Goal: Information Seeking & Learning: Find specific fact

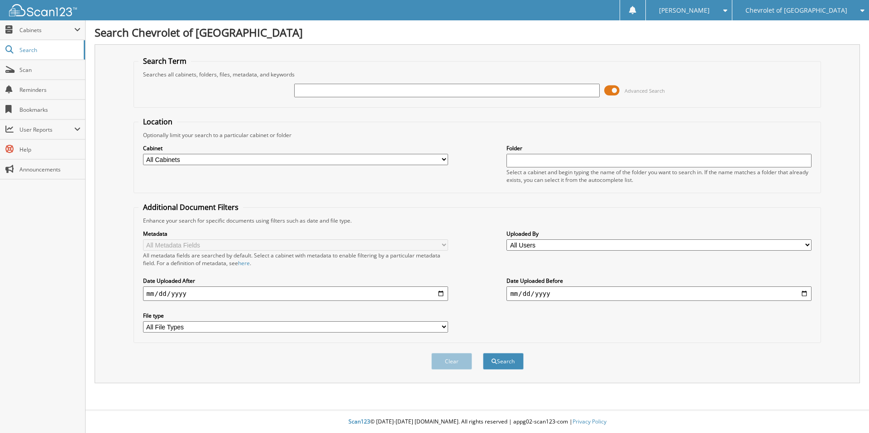
click at [386, 84] on input "text" at bounding box center [446, 91] width 305 height 14
paste input "3GCPCREC2JG136141"
type input "3GCPCREC2JG136141"
click at [483, 353] on button "Search" at bounding box center [503, 361] width 41 height 17
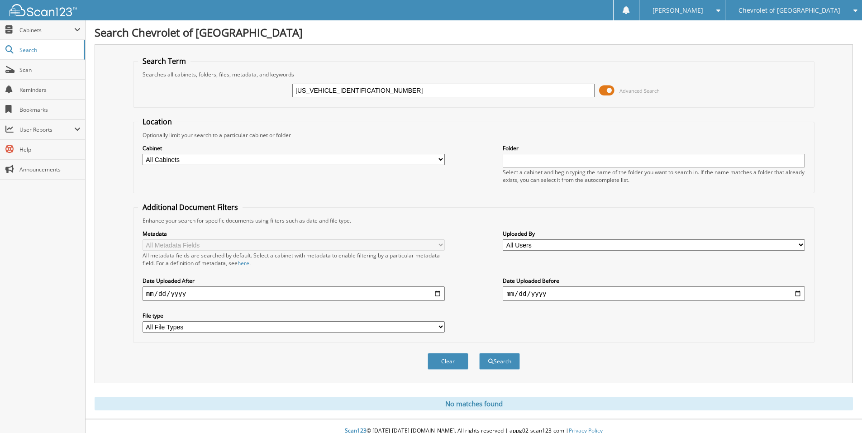
drag, startPoint x: 370, startPoint y: 95, endPoint x: 273, endPoint y: 102, distance: 97.1
click at [273, 102] on div "[US_VEHICLE_IDENTIFICATION_NUMBER] Advanced Search" at bounding box center [473, 90] width 671 height 24
paste input "FMTK1R45SMA07122"
type input "[US_VEHICLE_IDENTIFICATION_NUMBER]"
click at [479, 353] on button "Search" at bounding box center [499, 361] width 41 height 17
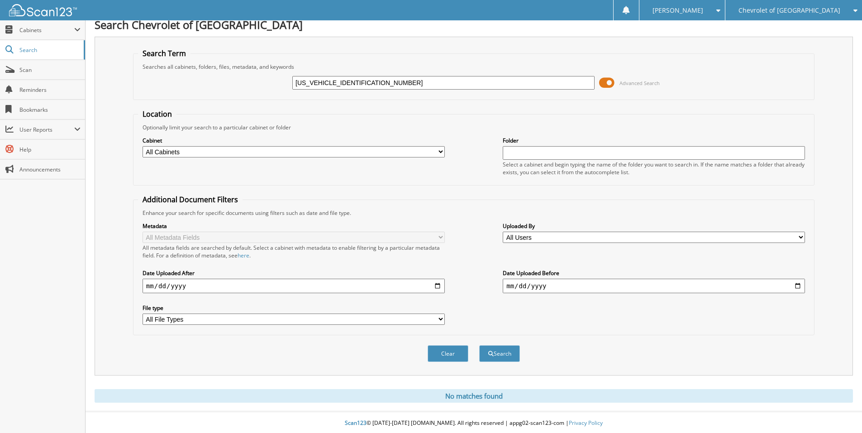
scroll to position [10, 0]
click at [342, 81] on input "3FMTK1R45SMA07122" at bounding box center [443, 82] width 302 height 14
paste input "2C4RC1BG5RR151417"
type input "2C4RC1BG5RR151417"
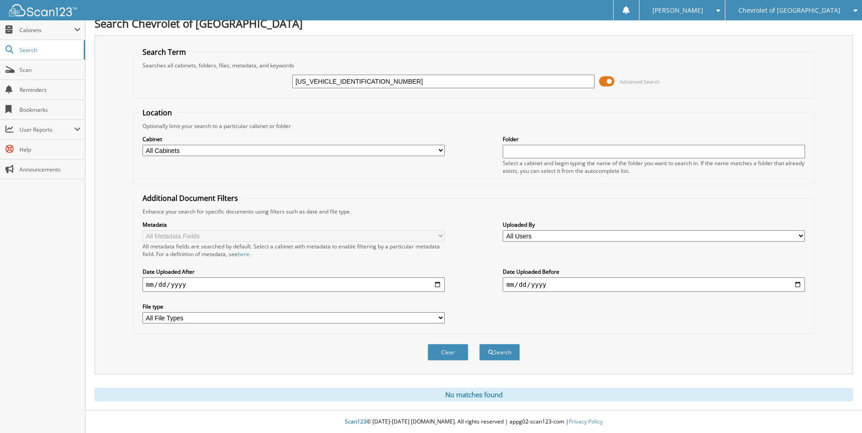
click at [479, 344] on button "Search" at bounding box center [499, 352] width 41 height 17
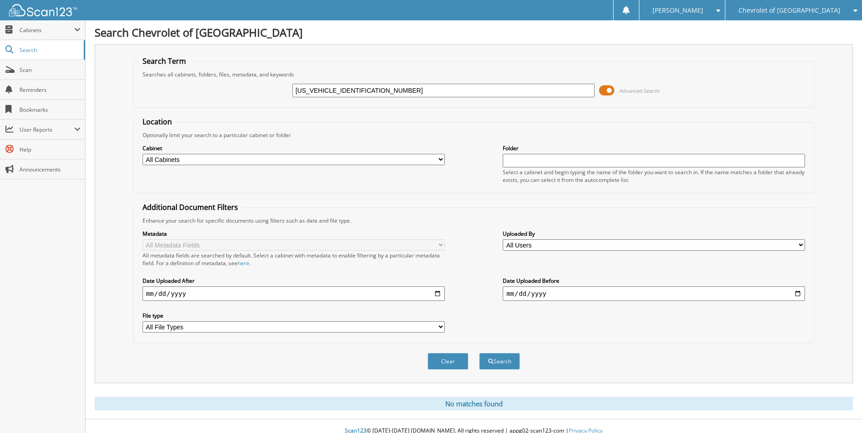
click at [339, 94] on input "2C4RC1BG5RR151417" at bounding box center [443, 91] width 302 height 14
paste input "1GNS5MRD8SR217731"
type input "1GNS5MRD8SR217731"
click at [479, 353] on button "Search" at bounding box center [499, 361] width 41 height 17
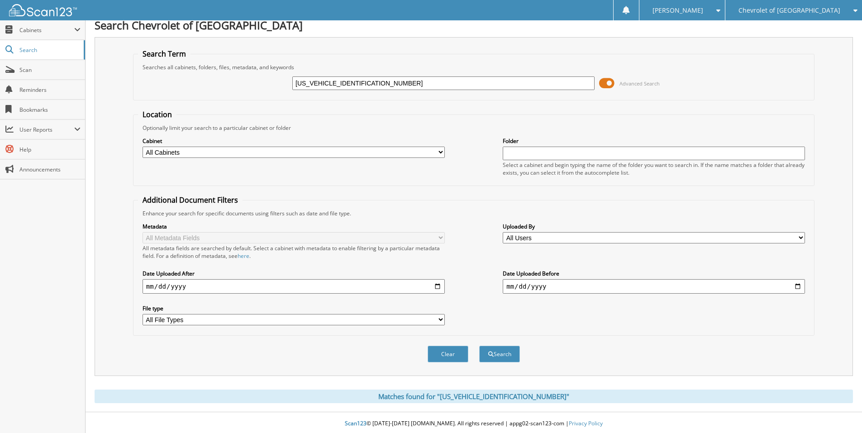
scroll to position [10, 0]
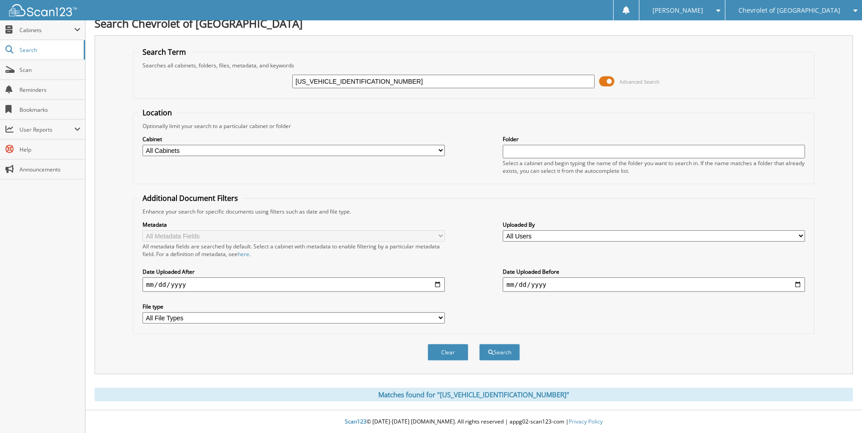
click at [216, 149] on select "All Cabinets PARTS SERVICE RO Needs Filing" at bounding box center [294, 150] width 302 height 11
click at [338, 84] on input "1GNS5MRD8SR217731" at bounding box center [443, 82] width 302 height 14
click at [337, 84] on input "1GNS5MRD8SR217731" at bounding box center [443, 82] width 302 height 14
click at [350, 84] on input "1GNS5MRD8SR217731" at bounding box center [443, 82] width 302 height 14
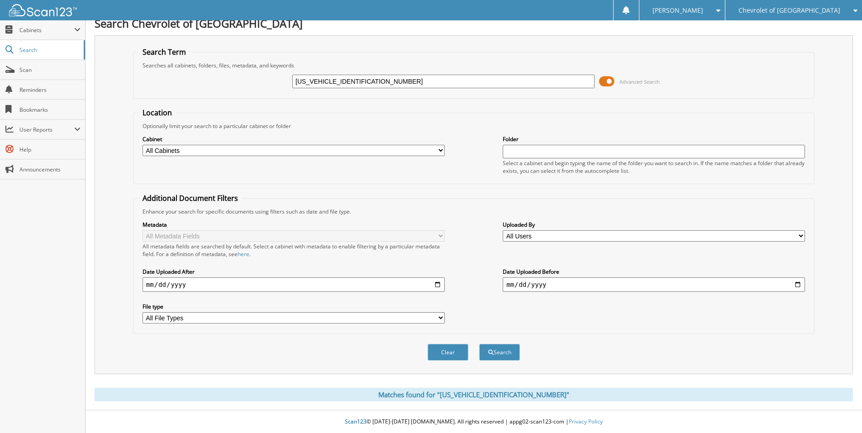
paste input "2GC4KNEY1S1179633"
type input "2GC4KNEY1S1179633"
click at [479, 344] on button "Search" at bounding box center [499, 352] width 41 height 17
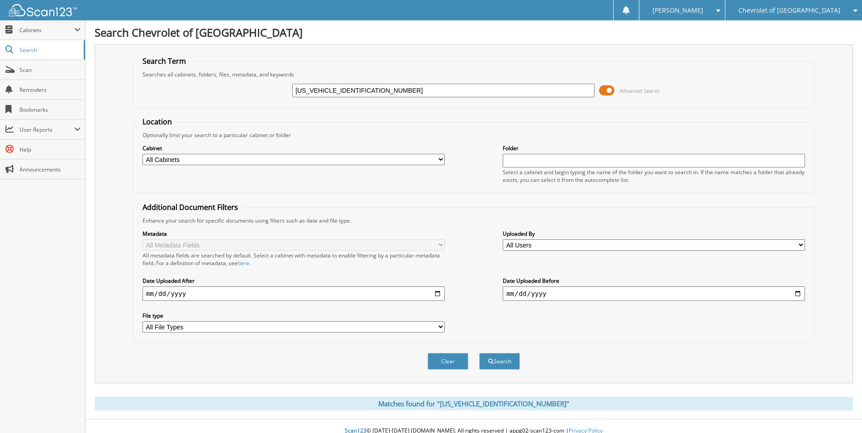
scroll to position [10, 0]
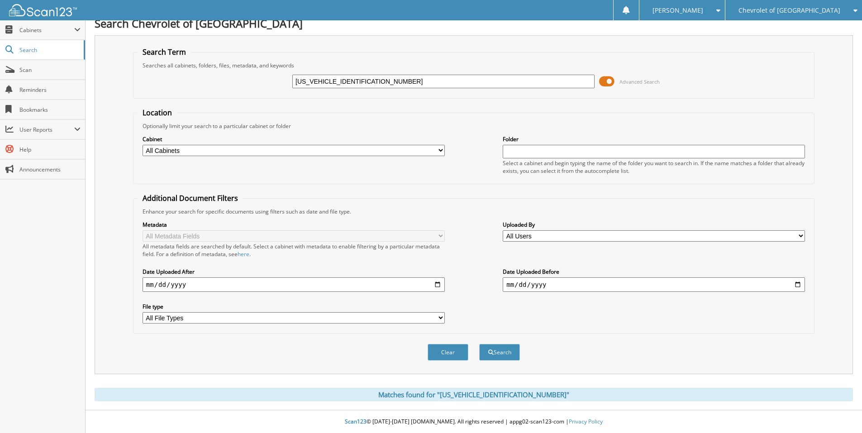
click at [326, 81] on input "2GC4KNEY1S1179633" at bounding box center [443, 82] width 302 height 14
paste input "JN8AT2MT7KW267524"
type input "JN8AT2MT7KW267524"
click at [479, 344] on button "Search" at bounding box center [499, 352] width 41 height 17
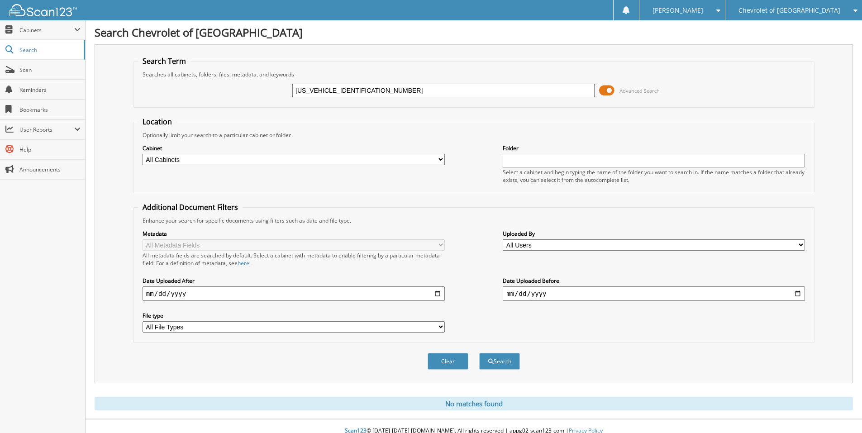
click at [324, 88] on input "[US_VEHICLE_IDENTIFICATION_NUMBER]" at bounding box center [443, 91] width 302 height 14
paste input "[US_VEHICLE_IDENTIFICATION_NUMBER]"
type input "[US_VEHICLE_IDENTIFICATION_NUMBER]"
click at [479, 353] on button "Search" at bounding box center [499, 361] width 41 height 17
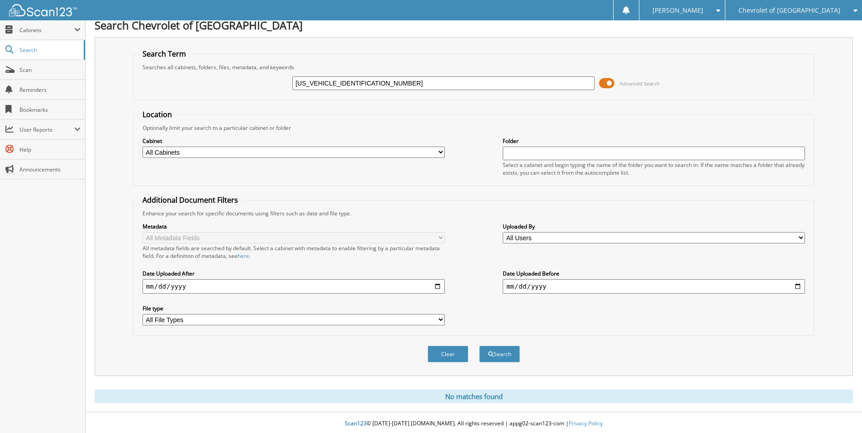
scroll to position [10, 0]
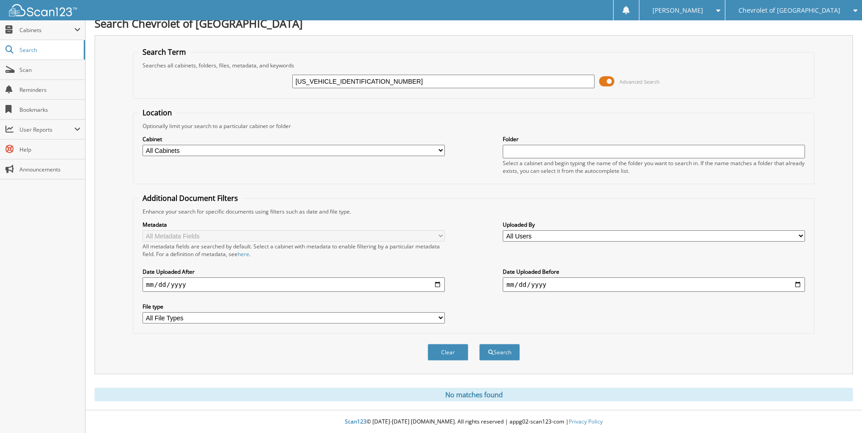
click at [318, 81] on input "7SAYGDEF2RF080681" at bounding box center [443, 82] width 302 height 14
paste input "19XFC1F34KE00953"
type input "[US_VEHICLE_IDENTIFICATION_NUMBER]"
click at [479, 344] on button "Search" at bounding box center [499, 352] width 41 height 17
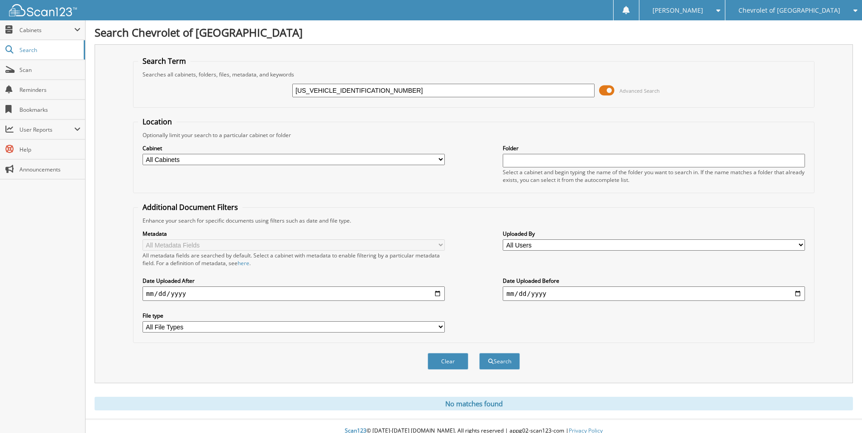
click at [329, 88] on input "[US_VEHICLE_IDENTIFICATION_NUMBER]" at bounding box center [443, 91] width 302 height 14
click at [338, 91] on input "[US_VEHICLE_IDENTIFICATION_NUMBER]" at bounding box center [443, 91] width 302 height 14
paste input "[US_VEHICLE_IDENTIFICATION_NUMBER]"
type input "[US_VEHICLE_IDENTIFICATION_NUMBER]"
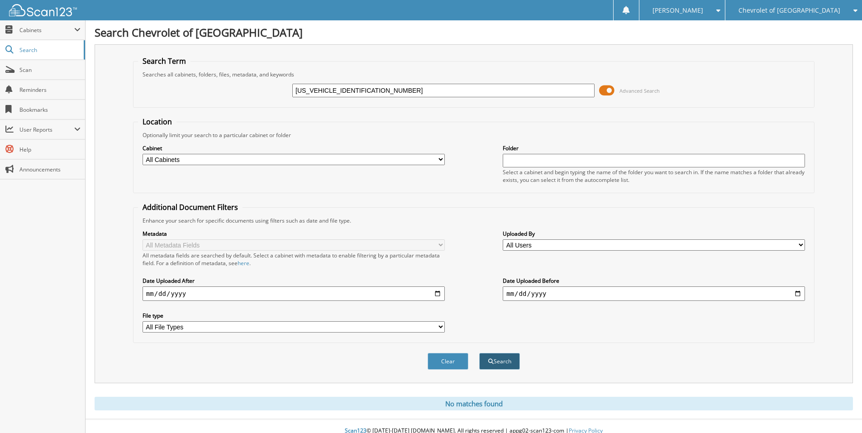
click at [492, 363] on span "submit" at bounding box center [490, 361] width 5 height 5
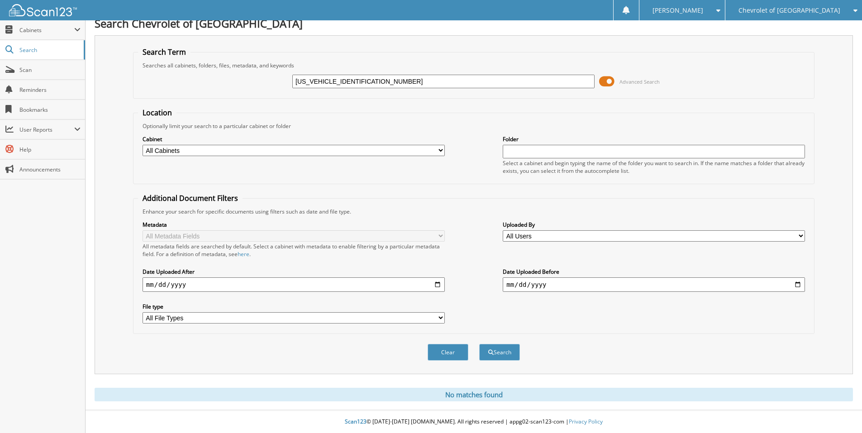
click at [335, 81] on input "5J8YD8H91NL005336" at bounding box center [443, 82] width 302 height 14
paste input "[US_VEHICLE_IDENTIFICATION_NUMBER]"
type input "[US_VEHICLE_IDENTIFICATION_NUMBER]"
click at [479, 344] on button "Search" at bounding box center [499, 352] width 41 height 17
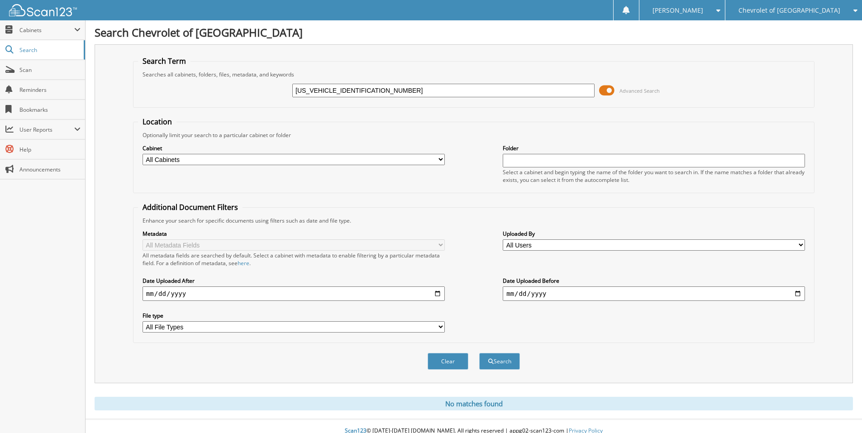
click at [332, 90] on input "[US_VEHICLE_IDENTIFICATION_NUMBER]" at bounding box center [443, 91] width 302 height 14
click at [332, 91] on input "[US_VEHICLE_IDENTIFICATION_NUMBER]" at bounding box center [443, 91] width 302 height 14
paste input "[US_VEHICLE_IDENTIFICATION_NUMBER]"
type input "[US_VEHICLE_IDENTIFICATION_NUMBER]"
click at [479, 353] on button "Search" at bounding box center [499, 361] width 41 height 17
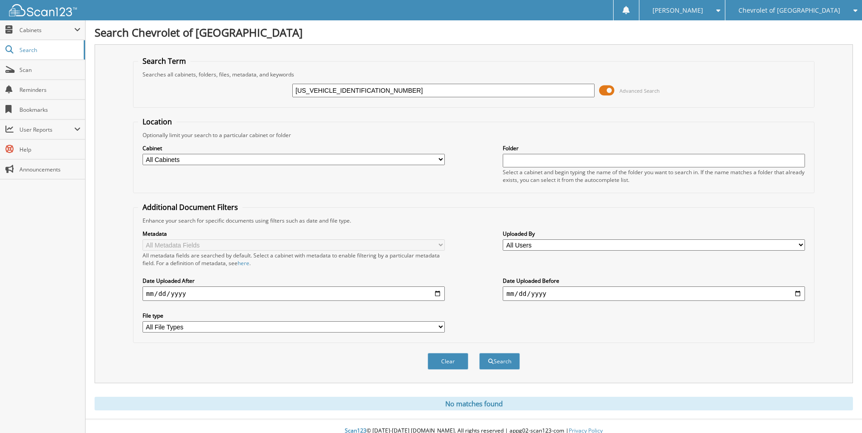
scroll to position [10, 0]
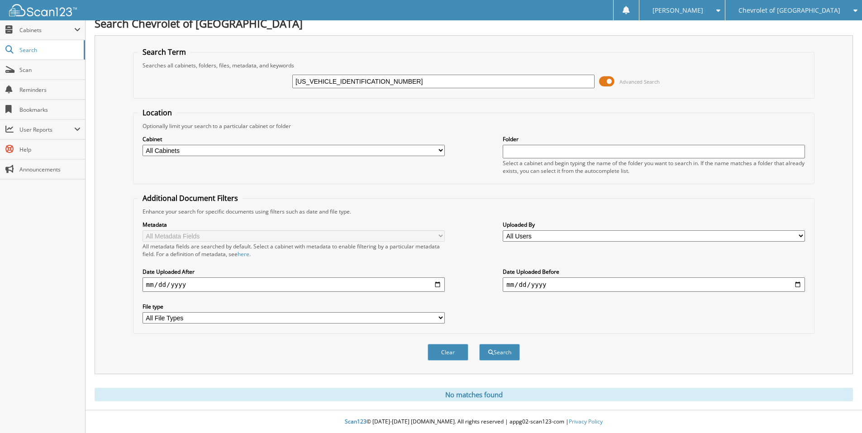
click at [321, 83] on input "5J8TB3H50EL010351" at bounding box center [443, 82] width 302 height 14
paste input "C2H3XKL04198"
type input "[US_VEHICLE_IDENTIFICATION_NUMBER]"
click at [479, 344] on button "Search" at bounding box center [499, 352] width 41 height 17
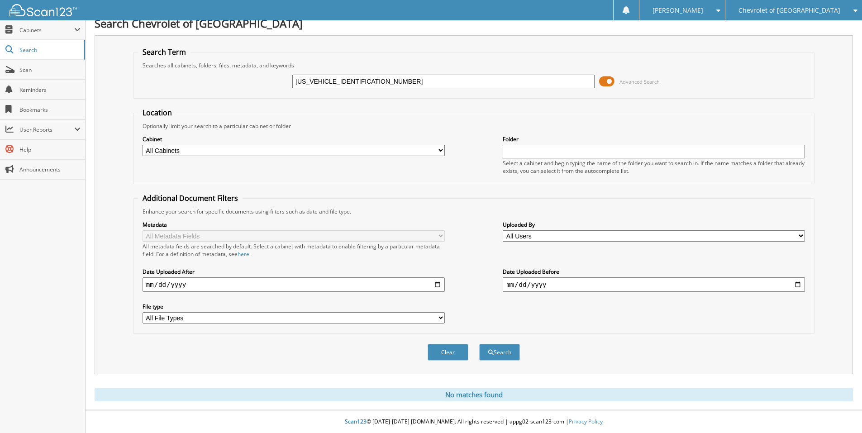
scroll to position [10, 0]
click at [330, 80] on input "5J8TC2H3XKL041981" at bounding box center [443, 82] width 302 height 14
paste input "1C4RJXP66SW605194"
type input "1C4RJXP66SW605194"
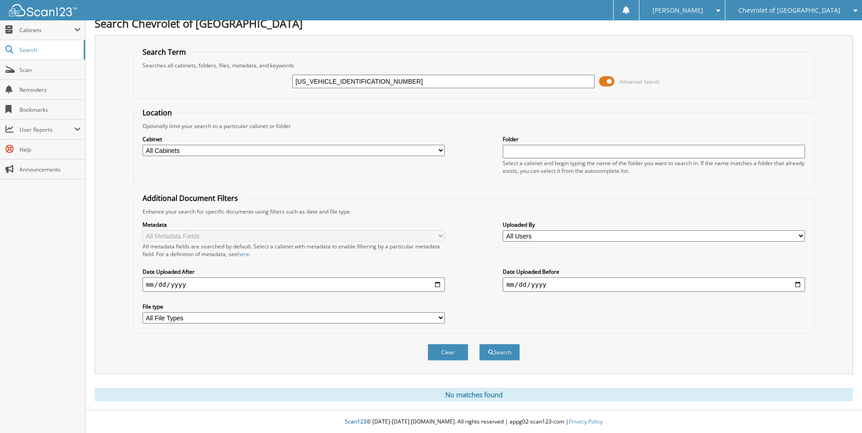
click at [479, 344] on button "Search" at bounding box center [499, 352] width 41 height 17
click at [330, 83] on input "1C4RJXP66SW605194" at bounding box center [443, 82] width 302 height 14
paste input "3C4NJDBN9ST577943"
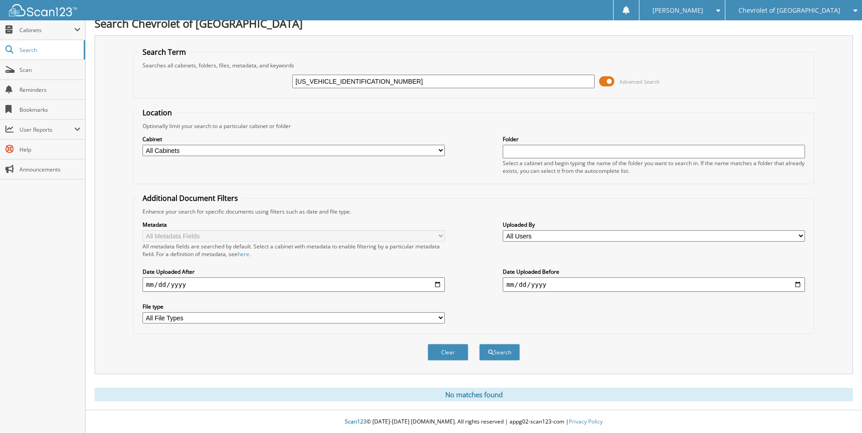
type input "3C4NJDBN9ST577943"
click at [479, 344] on button "Search" at bounding box center [499, 352] width 41 height 17
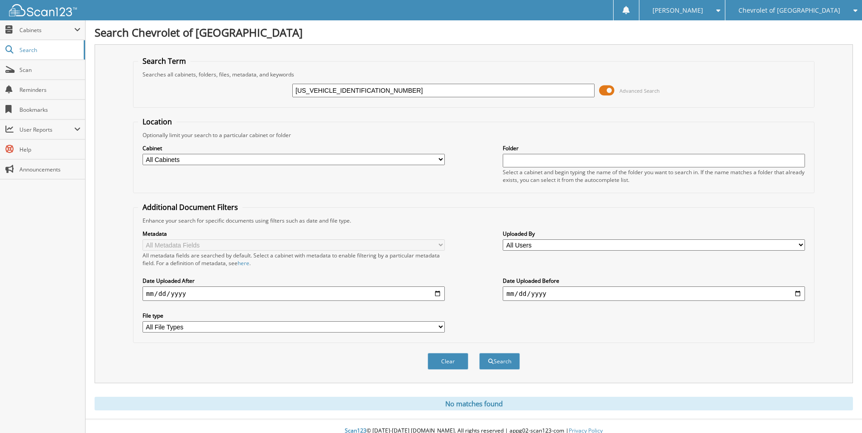
click at [325, 90] on input "[US_VEHICLE_IDENTIFICATION_NUMBER]" at bounding box center [443, 91] width 302 height 14
paste input "[US_VEHICLE_IDENTIFICATION_NUMBER]"
type input "[US_VEHICLE_IDENTIFICATION_NUMBER]"
click at [479, 353] on button "Search" at bounding box center [499, 361] width 41 height 17
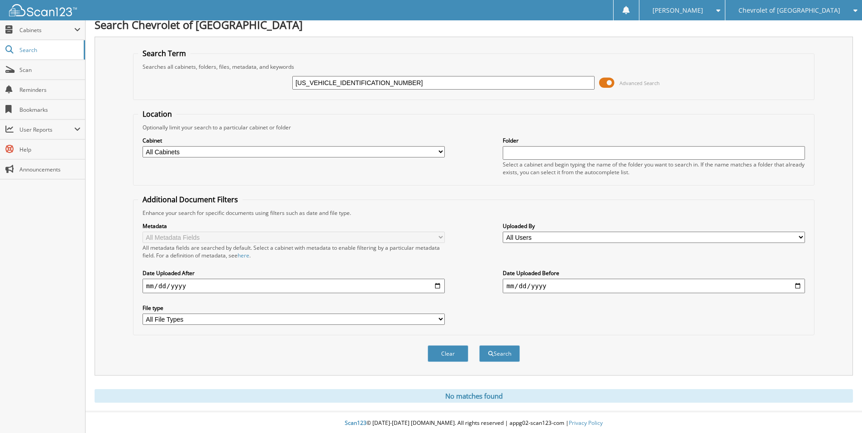
scroll to position [10, 0]
click at [336, 81] on input "1C6RRFFG8SN775342" at bounding box center [443, 82] width 302 height 14
paste input "4RJXN68SW610951"
type input "[US_VEHICLE_IDENTIFICATION_NUMBER]"
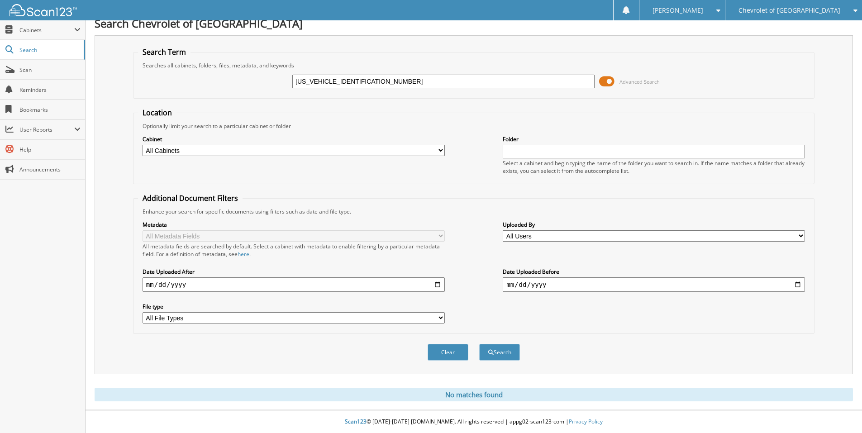
click at [479, 344] on button "Search" at bounding box center [499, 352] width 41 height 17
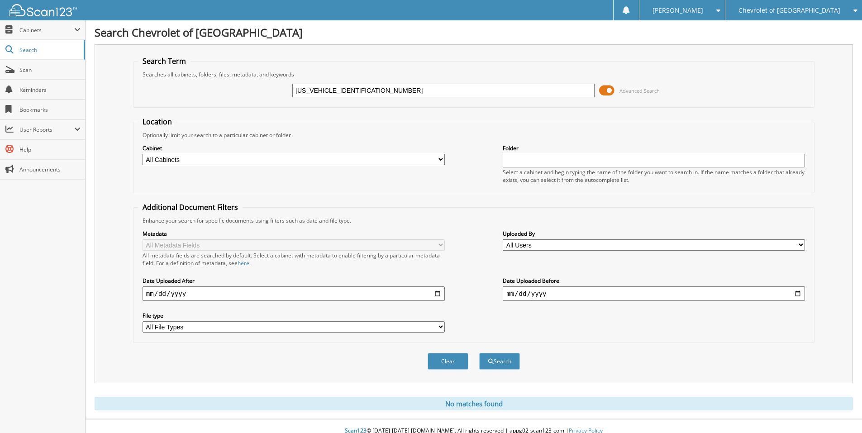
click at [333, 93] on input "1C4RJXN68SW610951" at bounding box center [443, 91] width 302 height 14
click at [341, 91] on input "1C4RJXN68SW610951" at bounding box center [443, 91] width 302 height 14
paste input "PJXDN4SW615760"
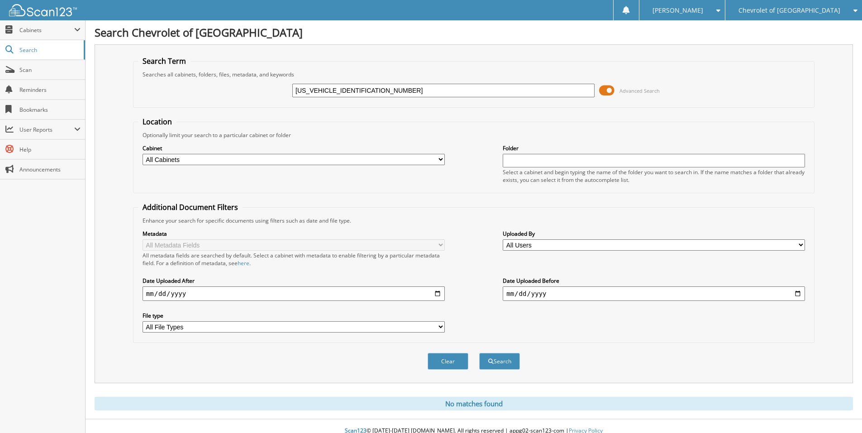
type input "1C4PJXDN4SW615760"
click at [479, 353] on button "Search" at bounding box center [499, 361] width 41 height 17
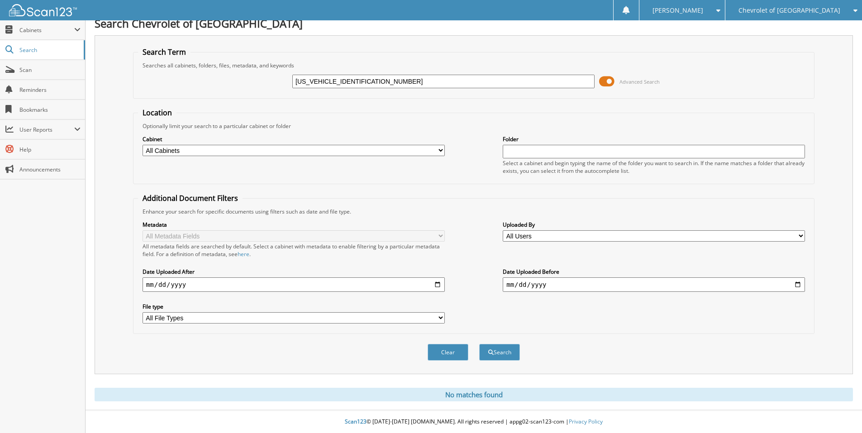
click at [324, 78] on input "[US_VEHICLE_IDENTIFICATION_NUMBER]" at bounding box center [443, 82] width 302 height 14
paste input "2C4RC1S74SR53628"
type input "2C4RC1S74SR536280"
click at [479, 344] on button "Search" at bounding box center [499, 352] width 41 height 17
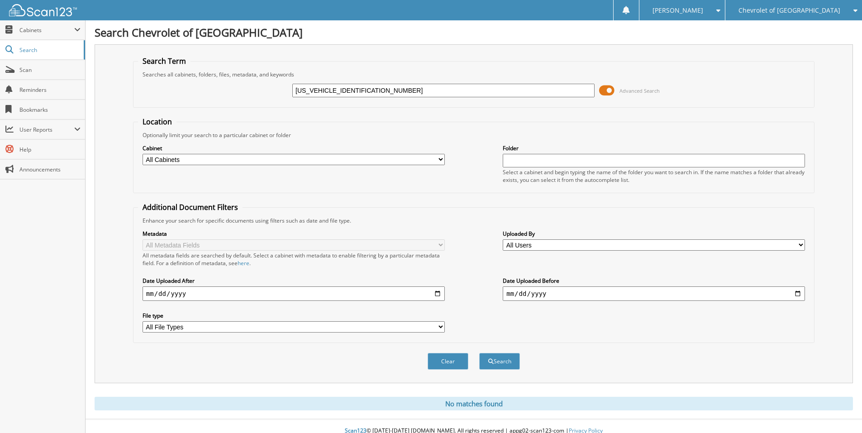
click at [331, 92] on input "2C4RC1S74SR536280" at bounding box center [443, 91] width 302 height 14
paste input "8SR517702"
type input "2C4RC1S78SR517702"
click at [479, 353] on button "Search" at bounding box center [499, 361] width 41 height 17
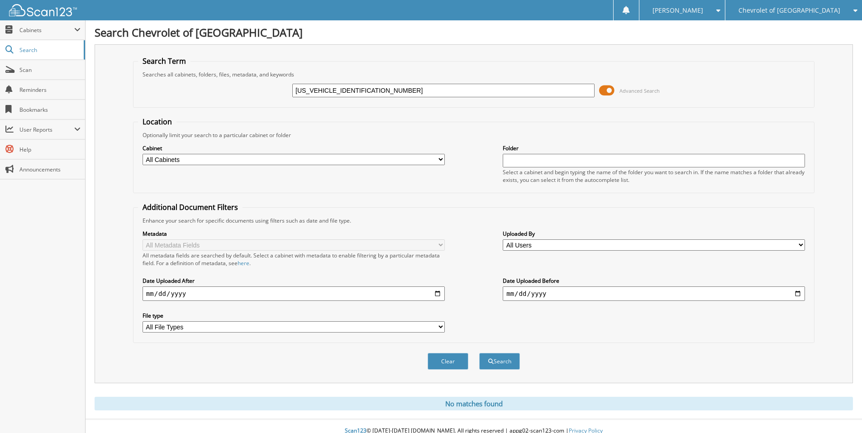
click at [325, 92] on input "[US_VEHICLE_IDENTIFICATION_NUMBER]" at bounding box center [443, 91] width 302 height 14
click at [325, 92] on input "2C4RC1S78SR517702" at bounding box center [443, 91] width 302 height 14
paste input "7SR576191"
type input "[US_VEHICLE_IDENTIFICATION_NUMBER]"
click at [479, 353] on button "Search" at bounding box center [499, 361] width 41 height 17
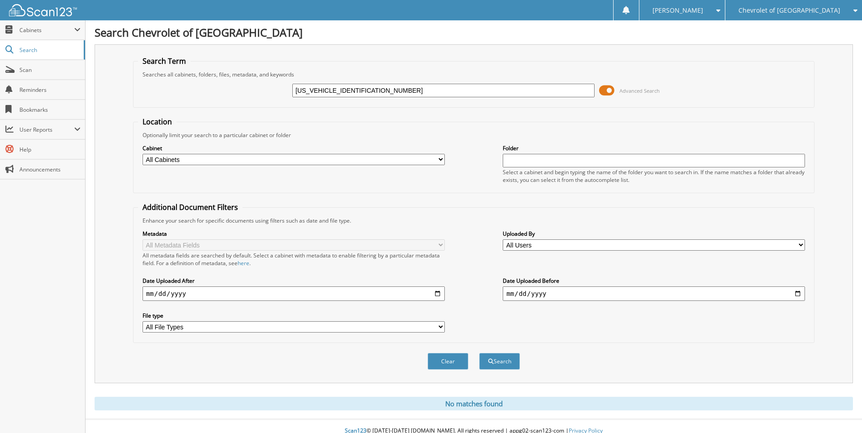
click at [325, 90] on input "[US_VEHICLE_IDENTIFICATION_NUMBER]" at bounding box center [443, 91] width 302 height 14
paste input "9SR538364"
type input "[US_VEHICLE_IDENTIFICATION_NUMBER]"
click at [479, 353] on button "Search" at bounding box center [499, 361] width 41 height 17
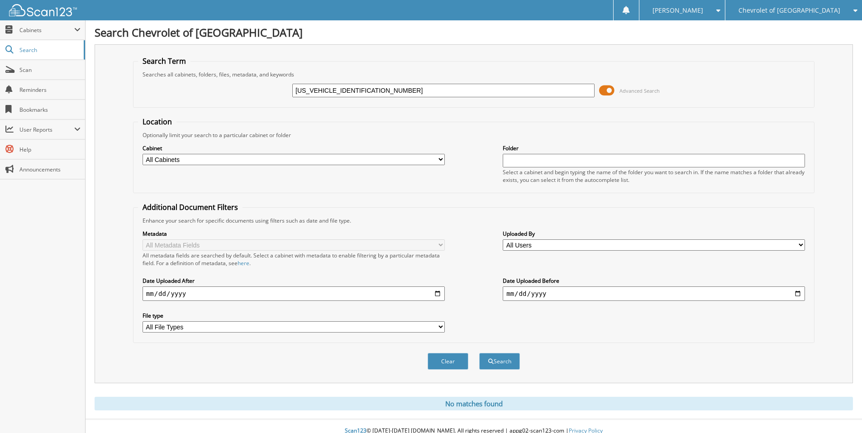
click at [312, 93] on input "2C4RC1S79SR538364" at bounding box center [443, 91] width 302 height 14
paste input "1C4RJXN6XSW641392"
type input "1C4RJXN6XSW641392"
click at [479, 353] on button "Search" at bounding box center [499, 361] width 41 height 17
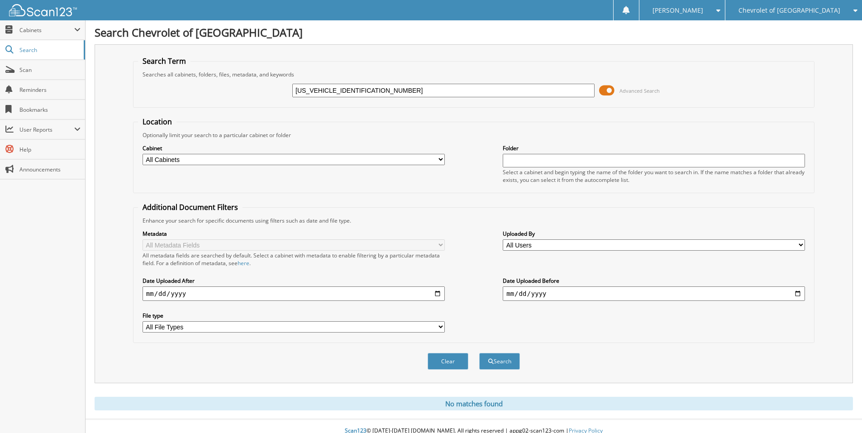
click at [337, 86] on input "[US_VEHICLE_IDENTIFICATION_NUMBER]" at bounding box center [443, 91] width 302 height 14
paste input "3C63R3EL4SG500868"
type input "3C63R3EL4SG500868"
click at [479, 353] on button "Search" at bounding box center [499, 361] width 41 height 17
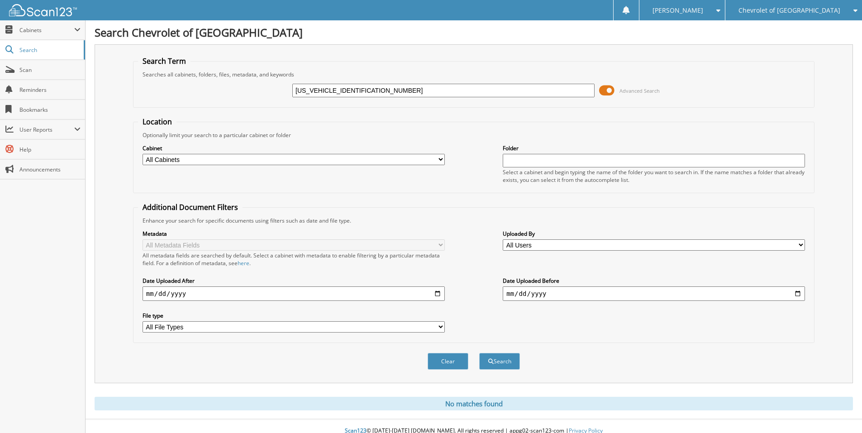
click at [316, 94] on input "3C63R3EL4SG500868" at bounding box center [443, 91] width 302 height 14
paste input "[US_VEHICLE_IDENTIFICATION_NUMBER]"
type input "[US_VEHICLE_IDENTIFICATION_NUMBER]"
click at [479, 353] on button "Search" at bounding box center [499, 361] width 41 height 17
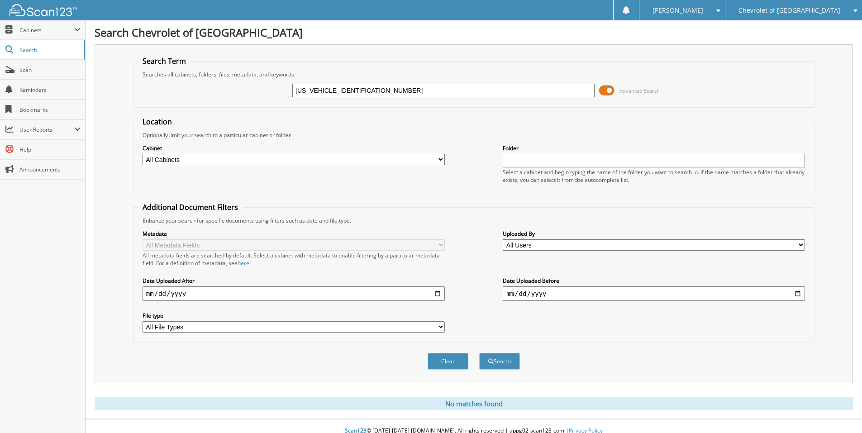
click at [335, 86] on input "[US_VEHICLE_IDENTIFICATION_NUMBER]" at bounding box center [443, 91] width 302 height 14
paste input "[US_VEHICLE_IDENTIFICATION_NUMBER]"
type input "[US_VEHICLE_IDENTIFICATION_NUMBER]"
click at [479, 353] on button "Search" at bounding box center [499, 361] width 41 height 17
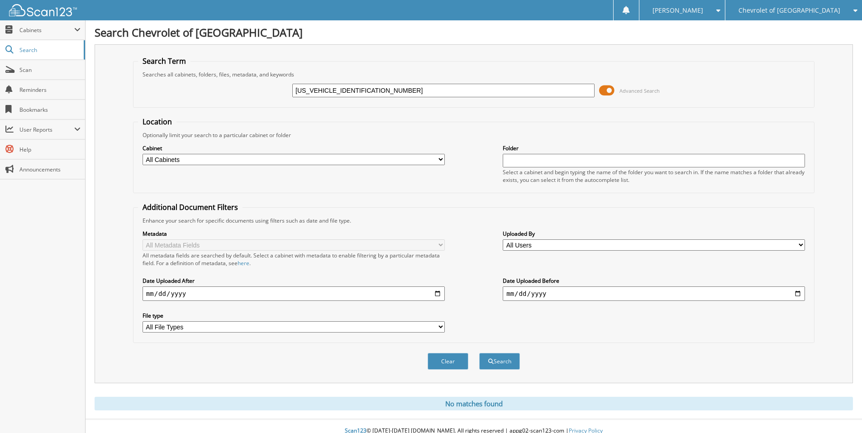
click at [325, 91] on input "[US_VEHICLE_IDENTIFICATION_NUMBER]" at bounding box center [443, 91] width 302 height 14
paste input "9UDE4H63SA017585"
type input "[US_VEHICLE_IDENTIFICATION_NUMBER]"
click at [479, 353] on button "Search" at bounding box center [499, 361] width 41 height 17
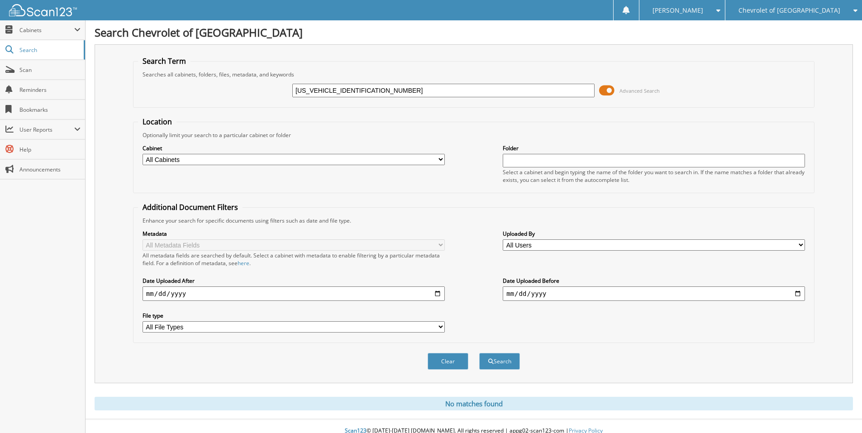
drag, startPoint x: 371, startPoint y: 94, endPoint x: 237, endPoint y: 77, distance: 135.8
click at [237, 77] on fieldset "Search Term Searches all cabinets, folders, files, metadata, and keywords 19UDE…" at bounding box center [473, 82] width 681 height 52
paste input "G70SA004304"
type input "19UDE4G70SA004304"
click at [479, 353] on button "Search" at bounding box center [499, 361] width 41 height 17
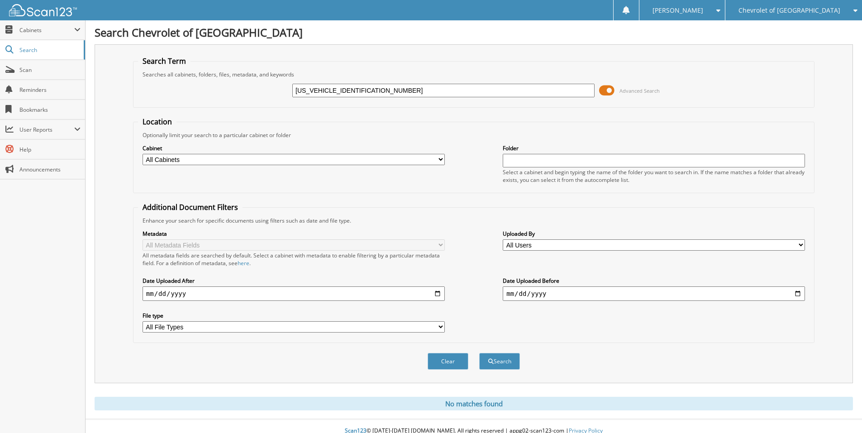
drag, startPoint x: 366, startPoint y: 94, endPoint x: 269, endPoint y: 87, distance: 97.5
click at [269, 87] on div "19UDE4G70SA004304 Advanced Search" at bounding box center [473, 90] width 671 height 24
paste input "[US_VEHICLE_IDENTIFICATION_NUMBER]"
type input "[US_VEHICLE_IDENTIFICATION_NUMBER]"
click at [479, 353] on button "Search" at bounding box center [499, 361] width 41 height 17
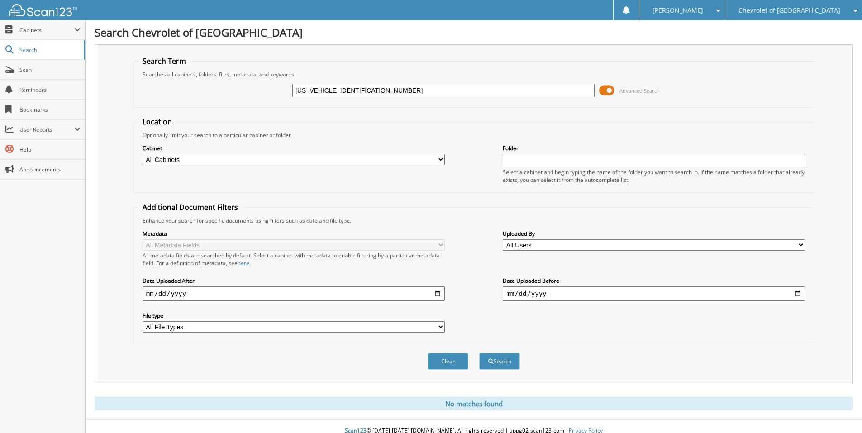
click at [332, 93] on input "[US_VEHICLE_IDENTIFICATION_NUMBER]" at bounding box center [443, 91] width 302 height 14
paste input "[US_VEHICLE_IDENTIFICATION_NUMBER]"
type input "[US_VEHICLE_IDENTIFICATION_NUMBER]"
click at [479, 353] on button "Search" at bounding box center [499, 361] width 41 height 17
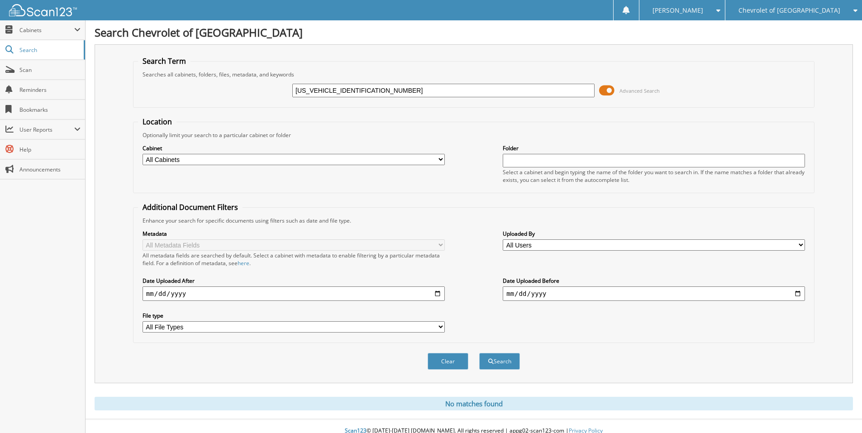
click at [324, 90] on input "[US_VEHICLE_IDENTIFICATION_NUMBER]" at bounding box center [443, 91] width 302 height 14
paste input "[US_VEHICLE_IDENTIFICATION_NUMBER]"
type input "[US_VEHICLE_IDENTIFICATION_NUMBER]"
click at [479, 353] on button "Search" at bounding box center [499, 361] width 41 height 17
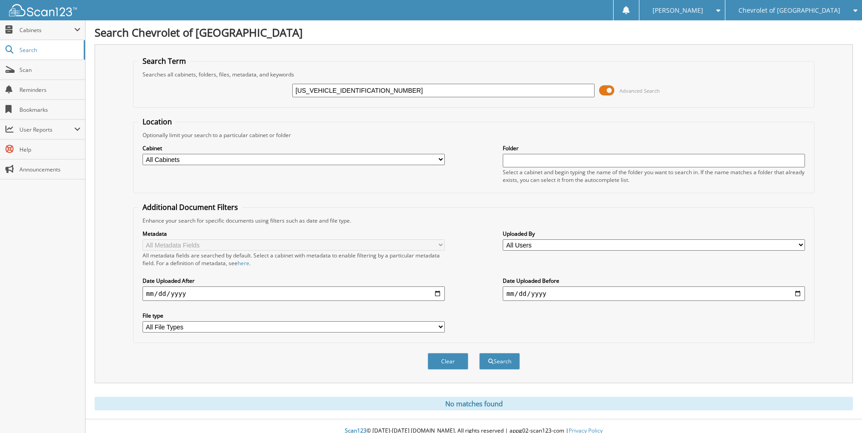
click at [327, 92] on input "19UDE4H33SA018645" at bounding box center [443, 91] width 302 height 14
drag, startPoint x: 327, startPoint y: 92, endPoint x: 331, endPoint y: 97, distance: 6.7
click at [327, 92] on input "19UDE4H33SA018645" at bounding box center [443, 91] width 302 height 14
paste input "69PA004489"
type input "19UDE4H69PA004489"
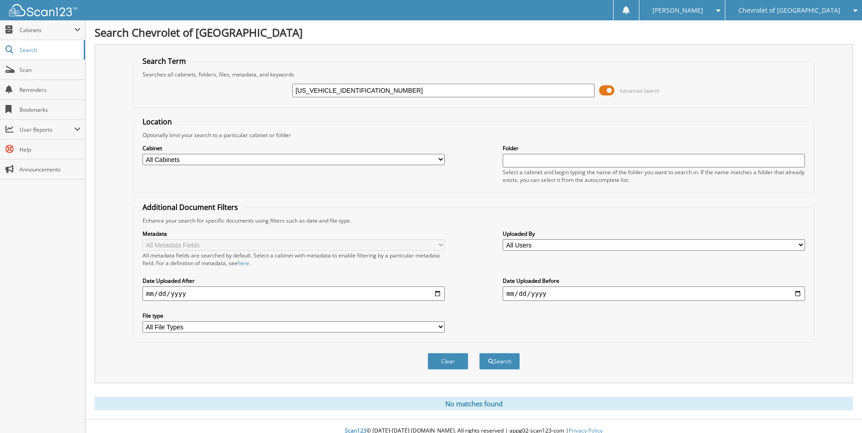
click at [479, 353] on button "Search" at bounding box center [499, 361] width 41 height 17
click at [318, 92] on input "[US_VEHICLE_IDENTIFICATION_NUMBER]" at bounding box center [443, 91] width 302 height 14
paste input "C6RR6GG7HS804385"
type input "[US_VEHICLE_IDENTIFICATION_NUMBER]"
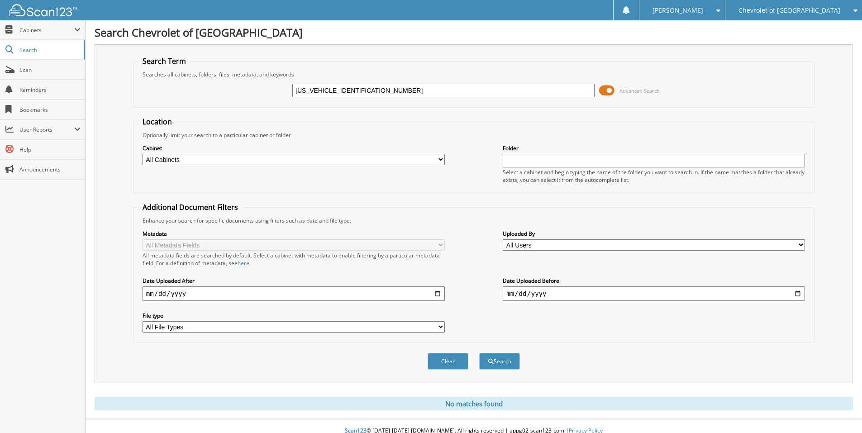
click at [479, 353] on button "Search" at bounding box center [499, 361] width 41 height 17
click at [323, 89] on input "[US_VEHICLE_IDENTIFICATION_NUMBER]" at bounding box center [443, 91] width 302 height 14
drag, startPoint x: 323, startPoint y: 89, endPoint x: 359, endPoint y: 95, distance: 36.7
click at [323, 90] on input "[US_VEHICLE_IDENTIFICATION_NUMBER]" at bounding box center [443, 91] width 302 height 14
paste input "FA6P8CF2S540096"
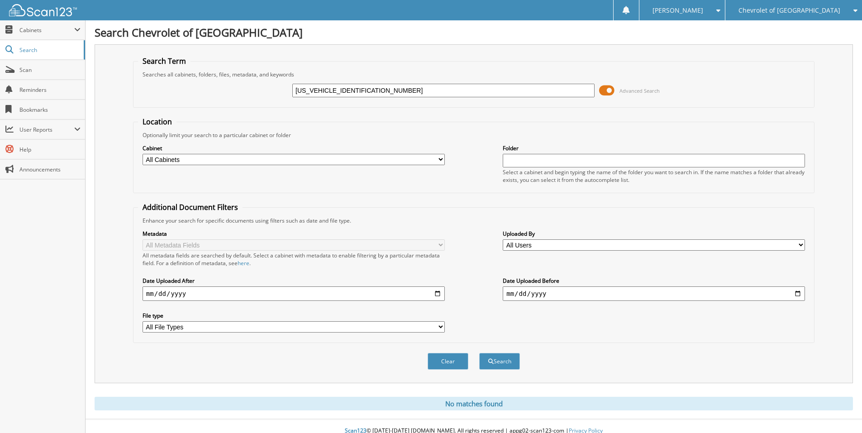
type input "[US_VEHICLE_IDENTIFICATION_NUMBER]"
click at [479, 353] on button "Search" at bounding box center [499, 361] width 41 height 17
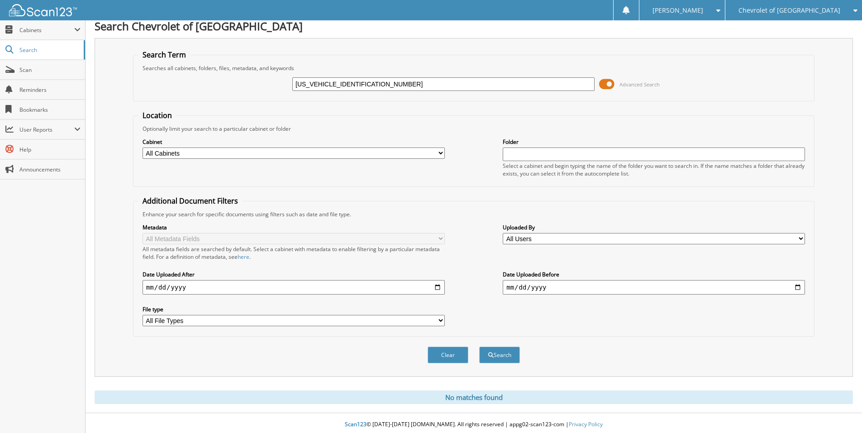
scroll to position [10, 0]
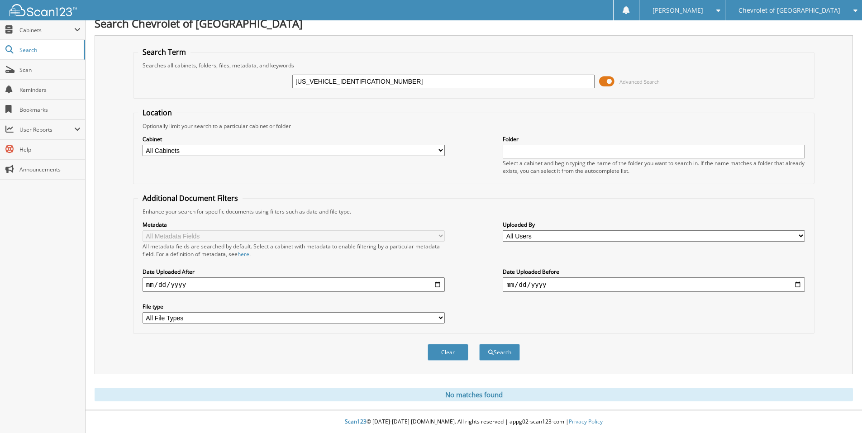
click at [339, 85] on input "1FA6P8CF2S5400965" at bounding box center [443, 82] width 302 height 14
paste input "[US_VEHICLE_IDENTIFICATION_NUMBER]"
type input "[US_VEHICLE_IDENTIFICATION_NUMBER]"
click at [479, 344] on button "Search" at bounding box center [499, 352] width 41 height 17
